Goal: Check status: Check status

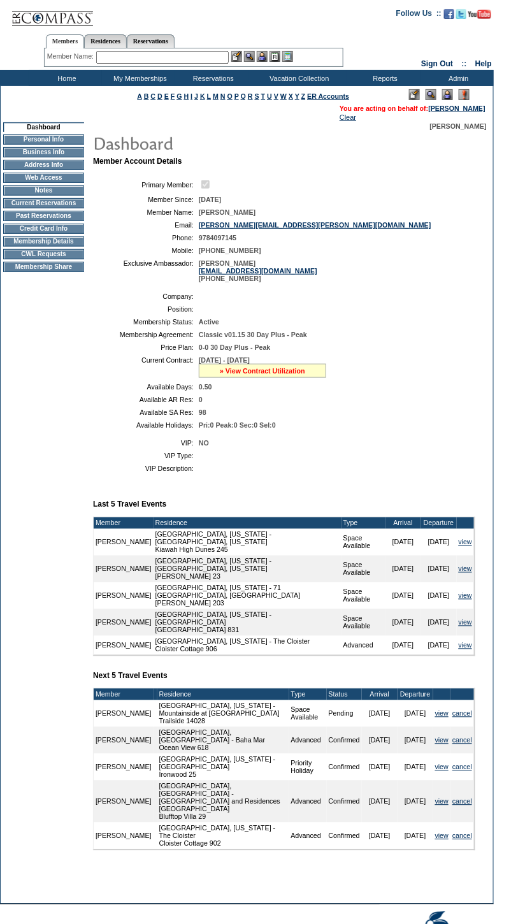
click at [245, 375] on link "» View Contract Utilization" at bounding box center [262, 371] width 85 height 8
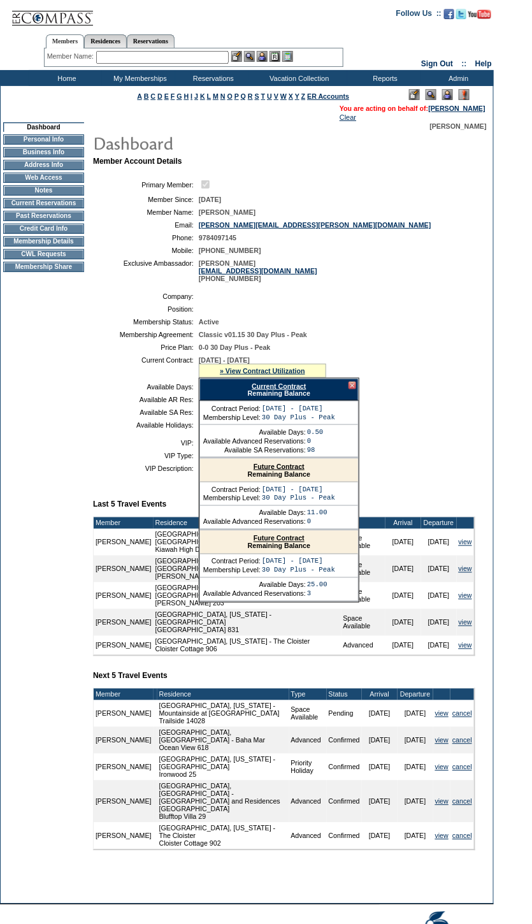
click at [281, 390] on link "Current Contract" at bounding box center [279, 386] width 54 height 8
click at [352, 389] on div at bounding box center [353, 386] width 8 height 8
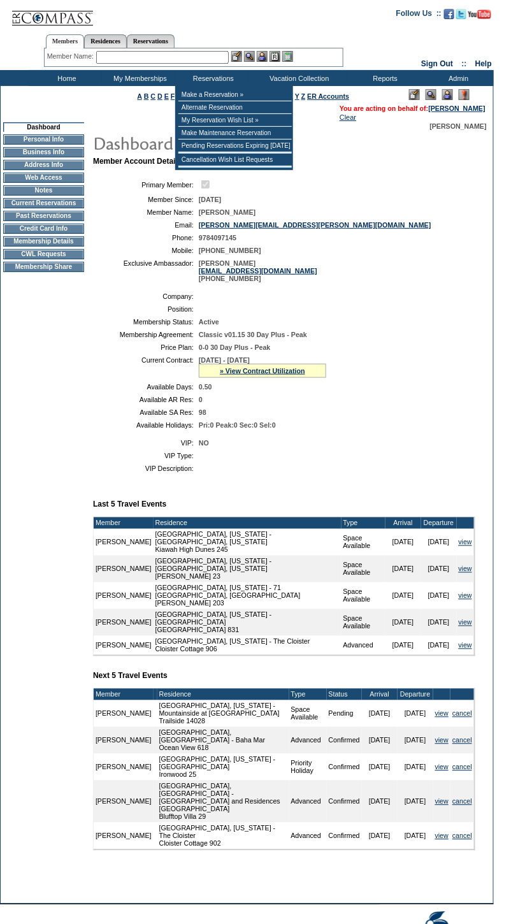
click at [205, 56] on input "text" at bounding box center [162, 57] width 133 height 13
type input "i"
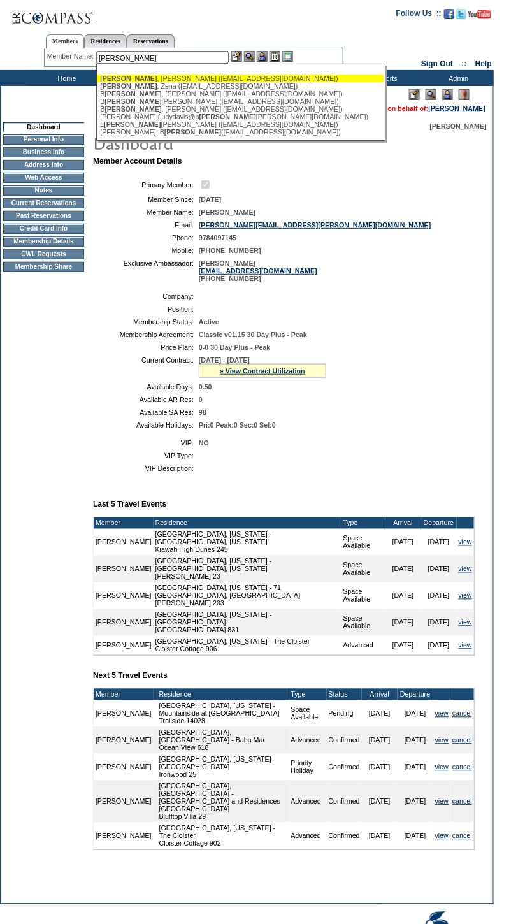
click at [201, 75] on div "[PERSON_NAME] ([EMAIL_ADDRESS][DOMAIN_NAME])" at bounding box center [240, 79] width 280 height 8
type input "[PERSON_NAME] ([EMAIL_ADDRESS][DOMAIN_NAME])"
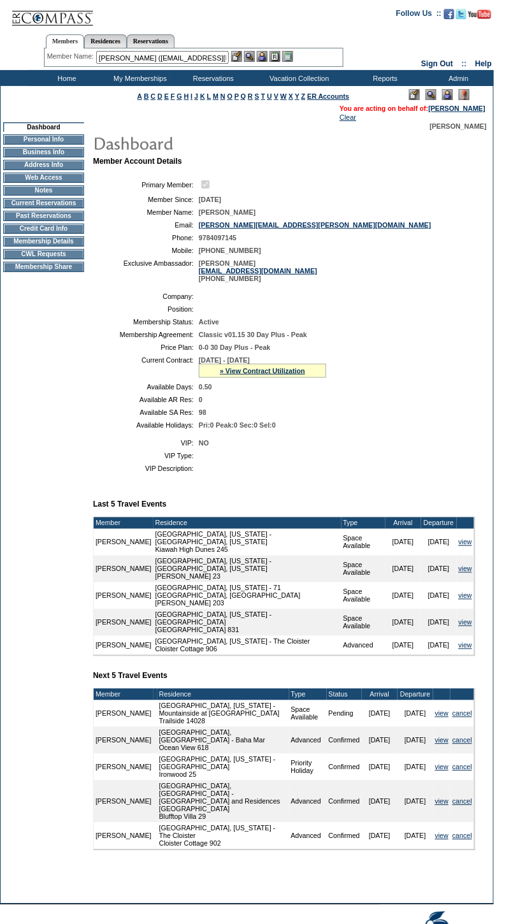
click at [268, 55] on img at bounding box center [262, 56] width 11 height 11
click at [258, 55] on div at bounding box center [262, 56] width 62 height 11
click at [255, 55] on img at bounding box center [249, 56] width 11 height 11
